Goal: Find specific page/section: Find specific page/section

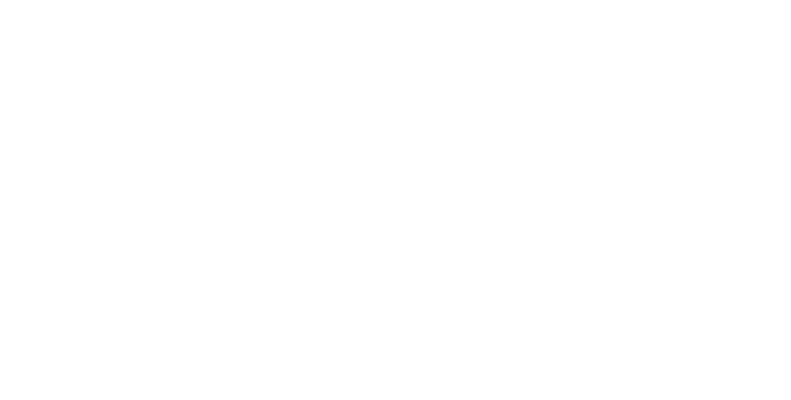
select select "Song"
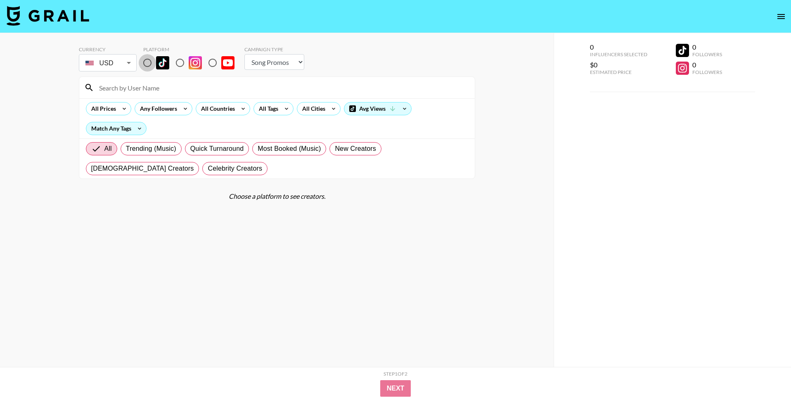
click at [150, 62] on input "radio" at bounding box center [147, 62] width 17 height 17
radio input "true"
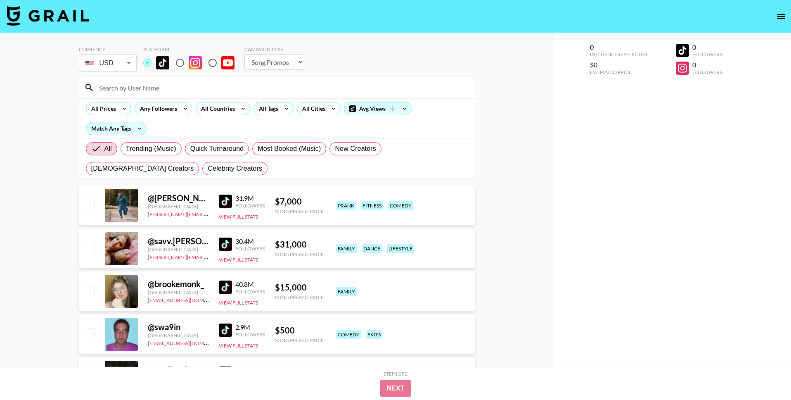
click at [150, 90] on input at bounding box center [282, 87] width 376 height 13
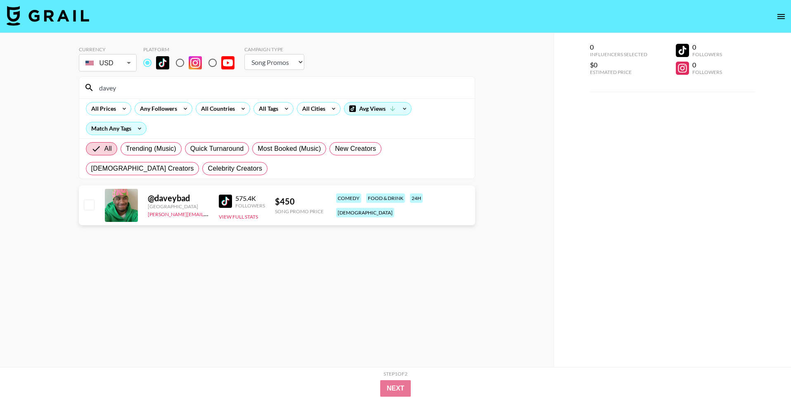
click at [185, 85] on input "davey" at bounding box center [282, 87] width 376 height 13
click at [116, 88] on input "bhad" at bounding box center [282, 87] width 376 height 13
type input "jennx"
